Goal: Navigation & Orientation: Find specific page/section

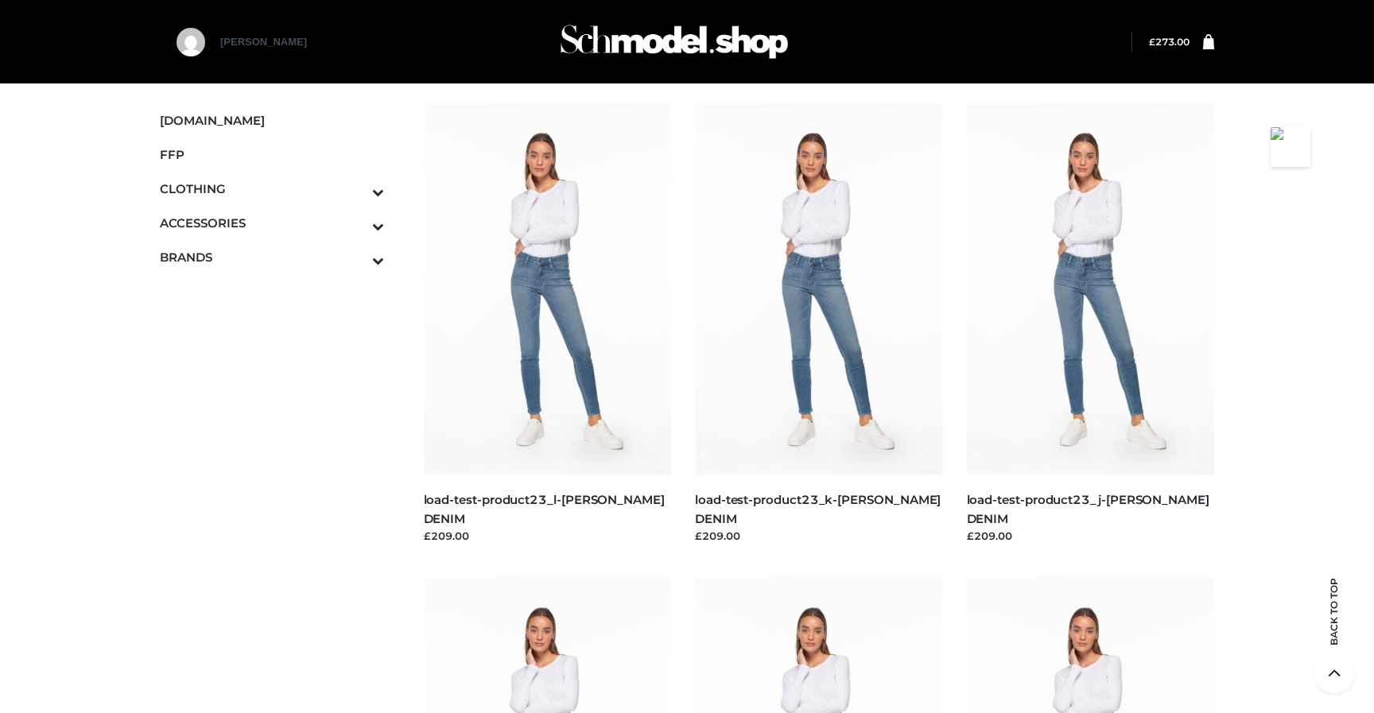
scroll to position [37588, 0]
